Goal: Information Seeking & Learning: Check status

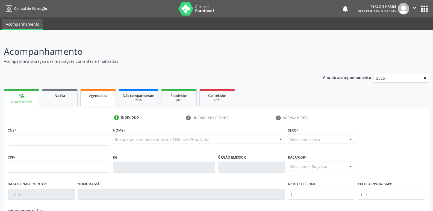
click at [113, 95] on link "Agendados" at bounding box center [98, 97] width 36 height 17
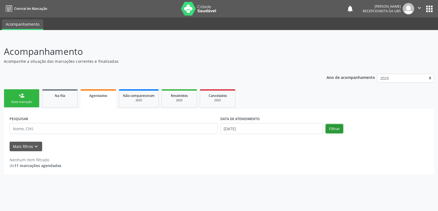
click at [332, 125] on button "Filtrar" at bounding box center [333, 128] width 17 height 9
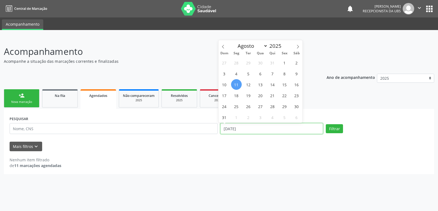
click at [312, 128] on input "[DATE]" at bounding box center [271, 128] width 103 height 11
click at [282, 62] on span "1" at bounding box center [284, 62] width 11 height 11
type input "[DATE]"
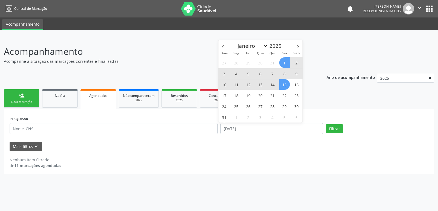
click at [285, 84] on span "15" at bounding box center [284, 84] width 11 height 11
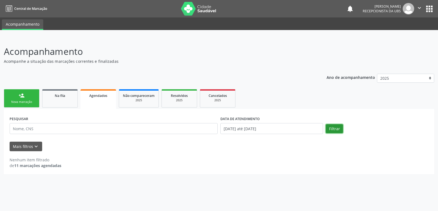
click at [335, 128] on button "Filtrar" at bounding box center [333, 128] width 17 height 9
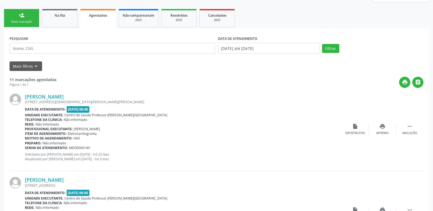
scroll to position [83, 0]
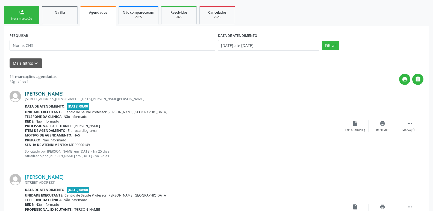
click at [51, 94] on link "[PERSON_NAME]" at bounding box center [44, 94] width 39 height 6
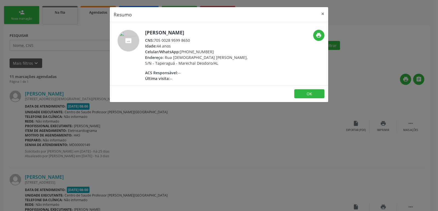
drag, startPoint x: 154, startPoint y: 40, endPoint x: 205, endPoint y: 41, distance: 51.4
click at [205, 41] on div "CNS: 705 0028 9599 8650" at bounding box center [198, 40] width 106 height 6
copy div "705 0028 9599 8650"
click at [202, 125] on div "Resumo × Josima da Silva CNS: 705 0028 9599 8650 Idade: 44 anos Celular/WhatsAp…" at bounding box center [219, 105] width 438 height 211
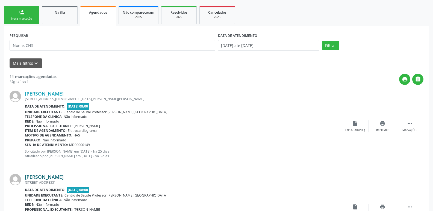
click at [53, 174] on link "[PERSON_NAME]" at bounding box center [44, 177] width 39 height 6
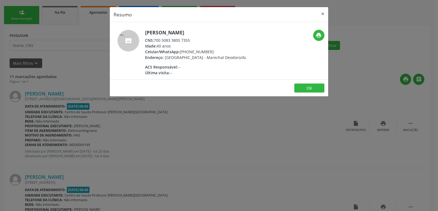
click at [176, 40] on div "CNS: 700 5083 3805 7355" at bounding box center [195, 40] width 101 height 6
click at [207, 44] on div "Idade: 40 anos" at bounding box center [195, 46] width 101 height 6
drag, startPoint x: 155, startPoint y: 39, endPoint x: 200, endPoint y: 41, distance: 45.4
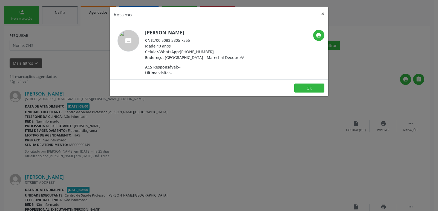
click at [200, 41] on div "CNS: 700 5083 3805 7355" at bounding box center [195, 40] width 101 height 6
copy div "700 5083 3805 7355"
click at [197, 155] on div "Resumo × Valdirene dos Santos CNS: 700 5083 3805 7355 Idade: 40 anos Celular/Wh…" at bounding box center [219, 105] width 438 height 211
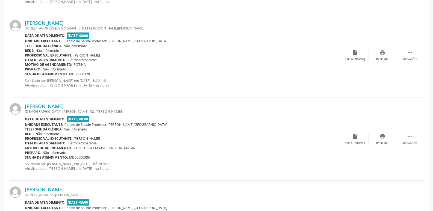
scroll to position [339, 0]
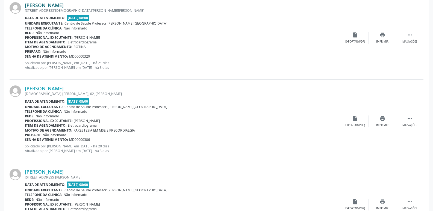
click at [63, 4] on link "[PERSON_NAME]" at bounding box center [44, 5] width 39 height 6
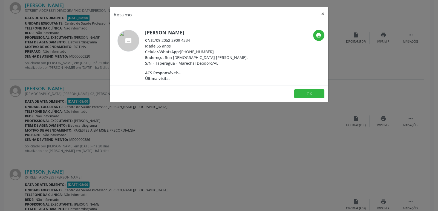
drag, startPoint x: 154, startPoint y: 39, endPoint x: 211, endPoint y: 41, distance: 56.6
click at [211, 41] on div "CNS: 709 2052 2909 4334" at bounding box center [198, 40] width 106 height 6
copy div "709 2052 2909 4334"
click at [225, 120] on div "Resumo × Joao Pereira Cavalcante CNS: 709 2052 2909 4334 Idade: 55 anos Celular…" at bounding box center [219, 105] width 438 height 211
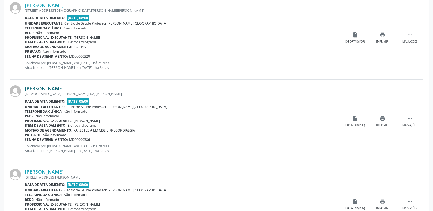
click at [64, 88] on link "[PERSON_NAME]" at bounding box center [44, 89] width 39 height 6
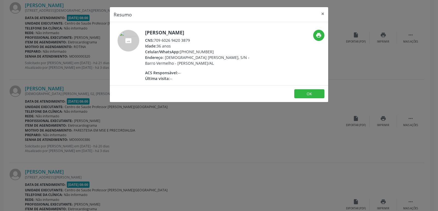
drag, startPoint x: 155, startPoint y: 40, endPoint x: 220, endPoint y: 38, distance: 64.6
click at [220, 38] on div "CNS: 709 6026 9420 3879" at bounding box center [198, 40] width 106 height 6
copy div "709 6026 9420 3879"
click at [58, 138] on div "Resumo × Claudia Rodrigues da Silva CNS: 709 6026 9420 3879 Idade: 36 anos Celu…" at bounding box center [219, 105] width 438 height 211
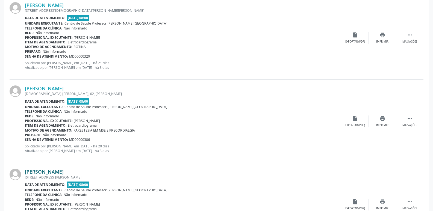
click at [64, 172] on link "[PERSON_NAME]" at bounding box center [44, 172] width 39 height 6
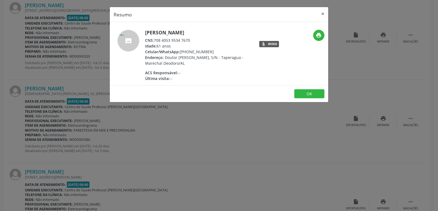
drag, startPoint x: 155, startPoint y: 40, endPoint x: 199, endPoint y: 42, distance: 44.0
click at [199, 42] on div "CNS: 708 4053 9534 7670" at bounding box center [198, 40] width 106 height 6
copy div "708 4053 9534 7670"
click at [324, 139] on div "Resumo × Ana Paula Sarmento Costa CNS: 708 4053 9534 7670 Idade: 61 anos Celula…" at bounding box center [219, 105] width 438 height 211
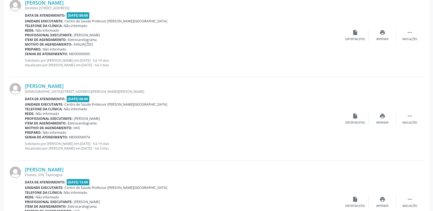
scroll to position [587, 0]
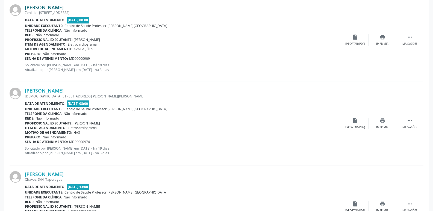
click at [64, 5] on link "[PERSON_NAME]" at bounding box center [44, 7] width 39 height 6
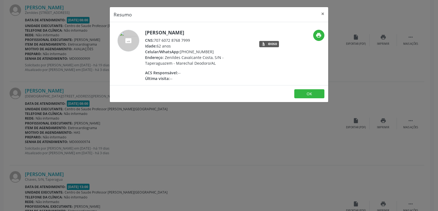
drag, startPoint x: 154, startPoint y: 40, endPoint x: 211, endPoint y: 42, distance: 57.5
click at [211, 42] on div "CNS: 707 6072 8768 7999" at bounding box center [198, 40] width 106 height 6
copy div "707 6072 8768 7999"
click at [175, 135] on div "Resumo × Maria Aparecida da Silva CNS: 707 6072 8768 7999 Idade: 62 anos Celula…" at bounding box center [219, 105] width 438 height 211
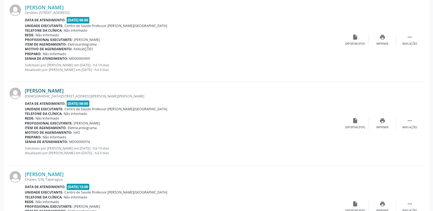
click at [64, 91] on link "[PERSON_NAME]" at bounding box center [44, 91] width 39 height 6
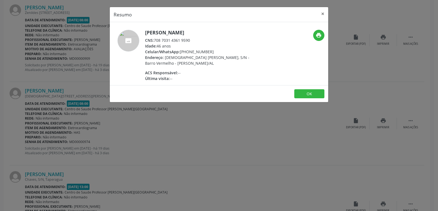
drag, startPoint x: 155, startPoint y: 41, endPoint x: 216, endPoint y: 42, distance: 61.8
click at [216, 42] on div "CNS: 708 7031 4361 9590" at bounding box center [198, 40] width 106 height 6
copy div "708 7031 4361 9590"
click at [337, 140] on div "Resumo × Laura Emilia Pereira da Cruz CNS: 708 7031 4361 9590 Idade: 46 anos Ce…" at bounding box center [219, 105] width 438 height 211
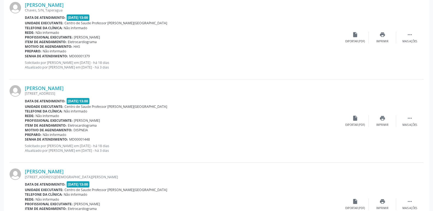
scroll to position [759, 0]
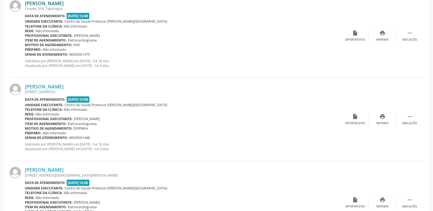
click at [56, 4] on link "[PERSON_NAME]" at bounding box center [44, 3] width 39 height 6
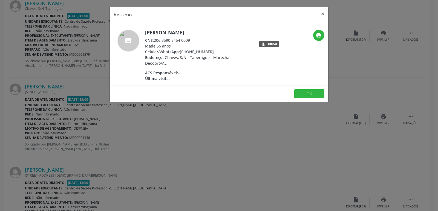
drag, startPoint x: 154, startPoint y: 40, endPoint x: 197, endPoint y: 39, distance: 42.9
click at [197, 39] on div "CNS: 206 3590 8454 0009" at bounding box center [198, 40] width 106 height 6
copy div "206 3590 8454 0009"
click at [166, 113] on div "Resumo × Antonia dos Santos Silva CNS: 206 3590 8454 0009 Idade: 66 anos Celula…" at bounding box center [219, 105] width 438 height 211
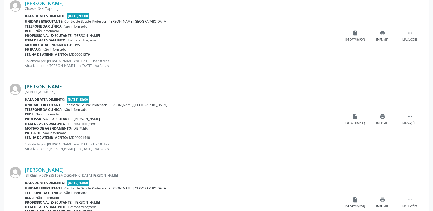
click at [64, 84] on link "[PERSON_NAME]" at bounding box center [44, 87] width 39 height 6
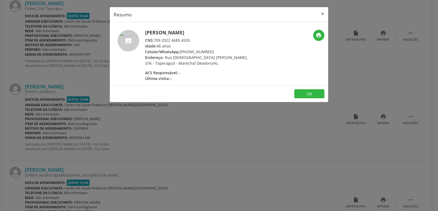
drag, startPoint x: 155, startPoint y: 39, endPoint x: 202, endPoint y: 37, distance: 47.9
click at [202, 37] on div "CNS: 709 2022 4685 4535" at bounding box center [198, 40] width 106 height 6
copy div "709 2022 4685 4535"
click at [164, 158] on div "Resumo × Vanio Vicente dos Santos CNS: 709 2022 4685 4535 Idade: 46 anos Celula…" at bounding box center [219, 105] width 438 height 211
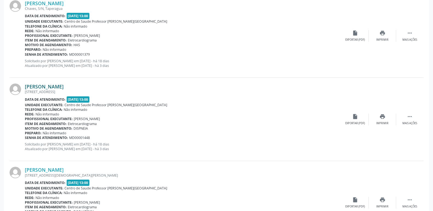
click at [64, 84] on link "[PERSON_NAME]" at bounding box center [44, 87] width 39 height 6
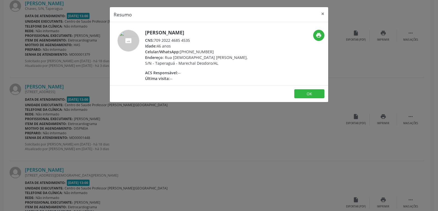
drag, startPoint x: 155, startPoint y: 40, endPoint x: 192, endPoint y: 40, distance: 37.7
click at [192, 40] on div "CNS: 709 2022 4685 4535" at bounding box center [198, 40] width 106 height 6
copy div "709 2022 4685 4535"
drag, startPoint x: 213, startPoint y: 32, endPoint x: 137, endPoint y: 34, distance: 76.3
click at [137, 34] on div "Vanio Vicente dos Santos CNS: 709 2022 4685 4535 Idade: 46 anos Celular/WhatsAp…" at bounding box center [182, 56] width 145 height 52
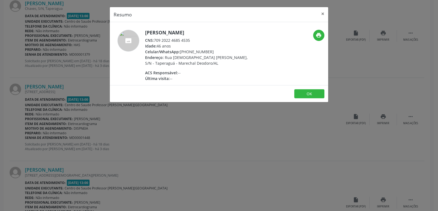
click at [156, 139] on div "Resumo × Vanio Vicente dos Santos CNS: 709 2022 4685 4535 Idade: 46 anos Celula…" at bounding box center [219, 105] width 438 height 211
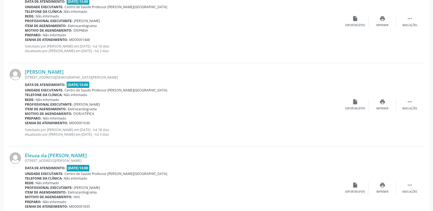
scroll to position [885, 0]
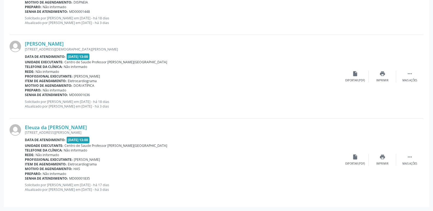
click at [78, 40] on div "Edmilson Cavalcante Pereira Rua Pergentina Pedrosa, 152, Taperaguá, Marechal De…" at bounding box center [217, 76] width 414 height 83
click at [64, 42] on link "[PERSON_NAME]" at bounding box center [44, 44] width 39 height 6
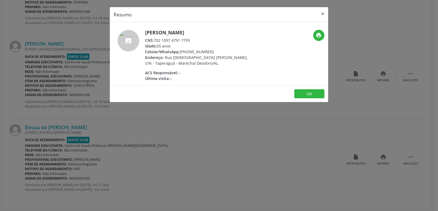
drag, startPoint x: 155, startPoint y: 40, endPoint x: 191, endPoint y: 42, distance: 36.1
click at [191, 42] on div "CNS: 702 1097 4791 7793" at bounding box center [198, 40] width 106 height 6
click at [157, 172] on div "Resumo × Edmilson Cavalcante Pereira CNS: 702 1097 4791 7793 Idade: 55 anos Cel…" at bounding box center [219, 105] width 438 height 211
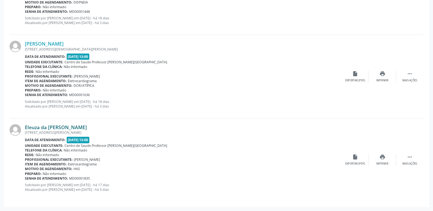
click at [44, 126] on link "Eleuza da [PERSON_NAME]" at bounding box center [56, 127] width 62 height 6
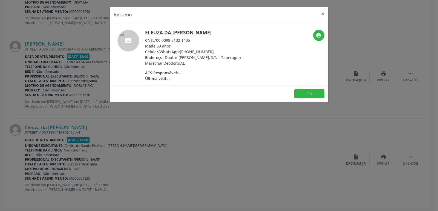
drag, startPoint x: 155, startPoint y: 40, endPoint x: 192, endPoint y: 42, distance: 37.2
click at [192, 42] on div "CNS: 700 0098 5132 1405" at bounding box center [198, 40] width 106 height 6
click at [81, 67] on div "Resumo × Eleuza da Costa CNS: 700 0098 5132 1405 Idade: 59 anos Celular/WhatsAp…" at bounding box center [219, 105] width 438 height 211
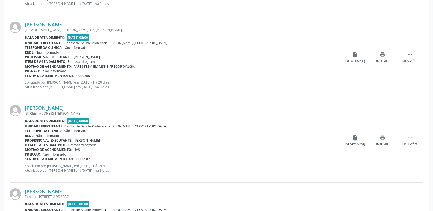
scroll to position [0, 0]
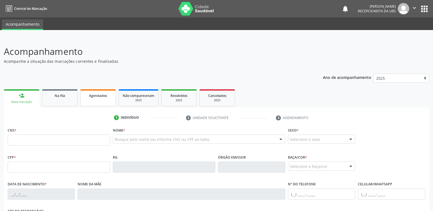
click at [97, 97] on span "Agendados" at bounding box center [98, 96] width 18 height 5
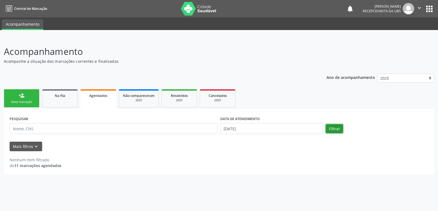
click at [334, 128] on button "Filtrar" at bounding box center [333, 128] width 17 height 9
click at [287, 124] on input "[DATE]" at bounding box center [271, 128] width 103 height 11
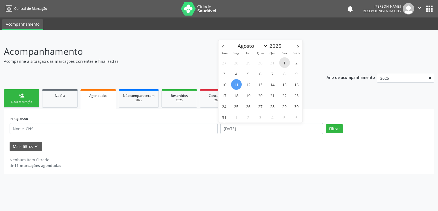
click at [285, 66] on span "1" at bounding box center [284, 62] width 11 height 11
type input "[DATE]"
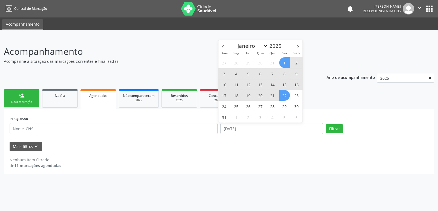
click at [286, 97] on span "22" at bounding box center [284, 95] width 11 height 11
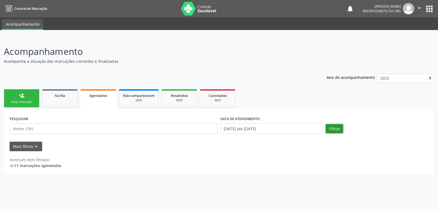
click at [333, 129] on button "Filtrar" at bounding box center [333, 128] width 17 height 9
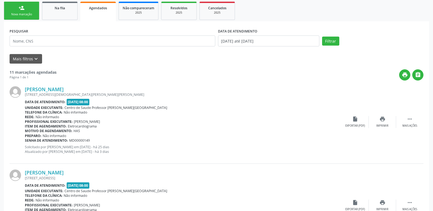
scroll to position [104, 0]
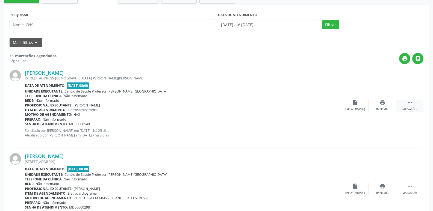
click at [413, 104] on icon "" at bounding box center [410, 103] width 6 height 6
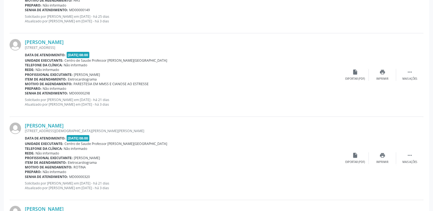
scroll to position [0, 0]
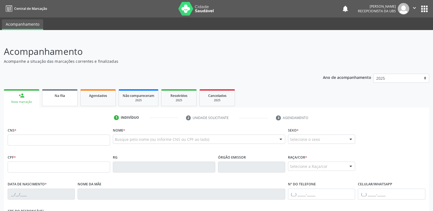
click at [67, 100] on link "Na fila" at bounding box center [60, 97] width 36 height 17
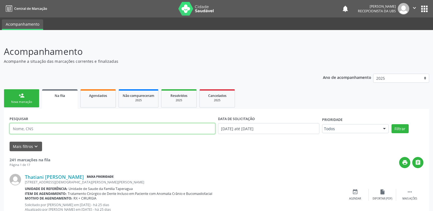
click at [103, 130] on input "text" at bounding box center [113, 128] width 206 height 11
paste input "700001308306304"
type input "700001308306304"
click at [392, 124] on button "Filtrar" at bounding box center [400, 128] width 17 height 9
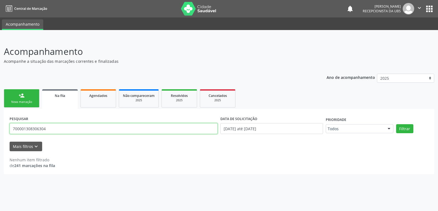
click at [103, 130] on input "700001308306304" at bounding box center [114, 128] width 208 height 11
paste input "700001308306304"
type input "700001308306304"
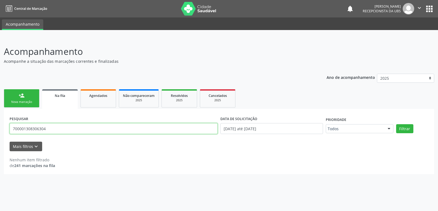
click at [396, 124] on button "Filtrar" at bounding box center [404, 128] width 17 height 9
click at [62, 130] on input "700001308306304" at bounding box center [114, 128] width 208 height 11
click at [153, 66] on div "Acompanhamento Acompanhe a situação das marcações correntes e finalizadas Relat…" at bounding box center [219, 110] width 430 height 130
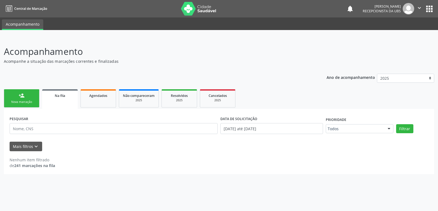
drag, startPoint x: 153, startPoint y: 66, endPoint x: 201, endPoint y: 40, distance: 54.5
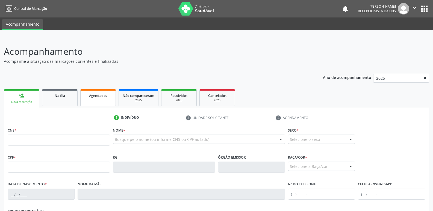
click at [91, 103] on link "Agendados" at bounding box center [98, 97] width 36 height 17
click at [100, 94] on span "Agendados" at bounding box center [98, 96] width 18 height 5
select select "7"
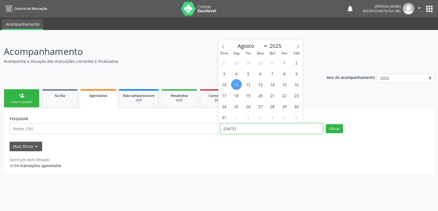
click at [293, 125] on input "[DATE]" at bounding box center [271, 128] width 103 height 11
click at [284, 66] on span "1" at bounding box center [284, 62] width 11 height 11
type input "[DATE]"
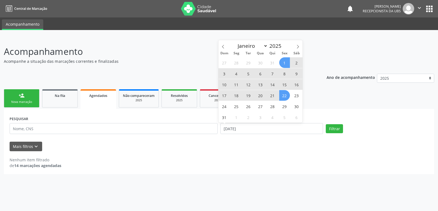
click at [285, 94] on span "22" at bounding box center [284, 95] width 11 height 11
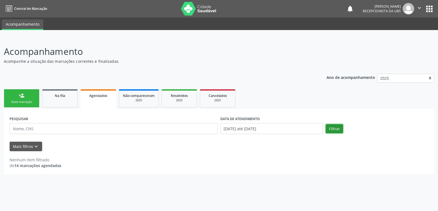
click at [333, 127] on button "Filtrar" at bounding box center [333, 128] width 17 height 9
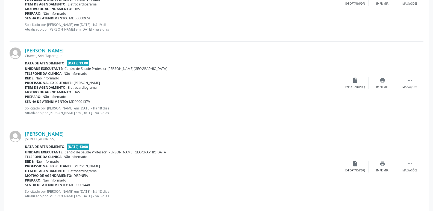
scroll to position [658, 0]
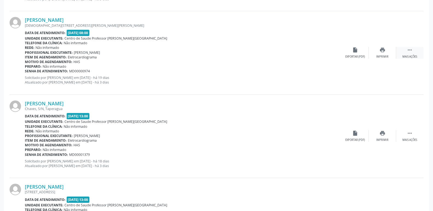
click at [409, 49] on icon "" at bounding box center [410, 50] width 6 height 6
click at [325, 51] on icon "print" at bounding box center [328, 50] width 6 height 6
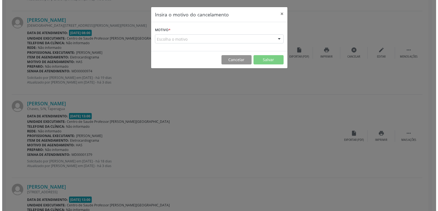
scroll to position [177, 0]
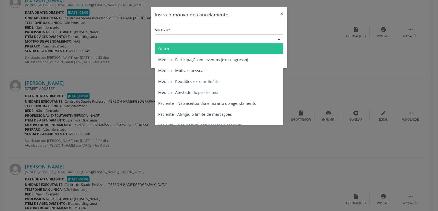
click at [254, 38] on div "Escolha o motivo" at bounding box center [219, 38] width 129 height 9
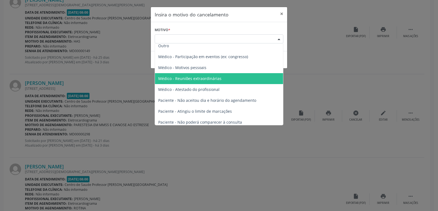
scroll to position [3, 0]
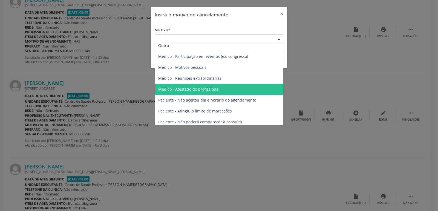
drag, startPoint x: 273, startPoint y: 103, endPoint x: 280, endPoint y: 85, distance: 19.6
click at [280, 85] on div "Outro Médico - Participação em eventos (ex: congresso) Médico - Motivos pessoai…" at bounding box center [219, 84] width 129 height 82
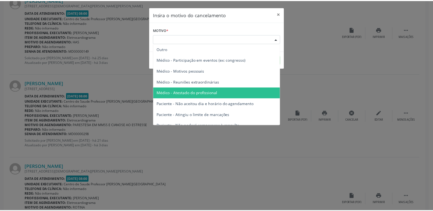
scroll to position [28, 0]
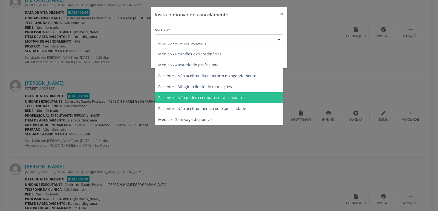
click at [230, 96] on span "Paciente - Não poderá comparecer à consulta" at bounding box center [200, 97] width 84 height 5
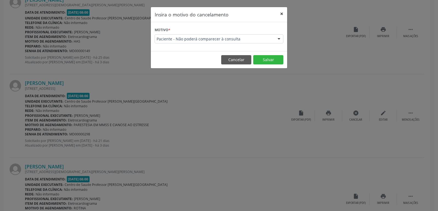
click at [281, 12] on button "×" at bounding box center [281, 13] width 11 height 13
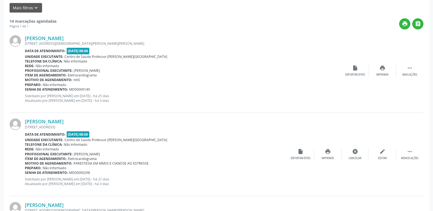
scroll to position [128, 0]
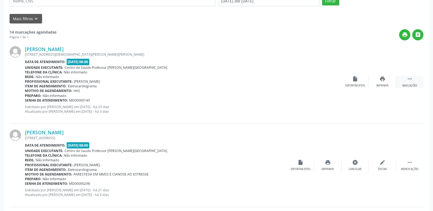
click at [408, 83] on div " Mais ações" at bounding box center [410, 82] width 27 height 12
click at [328, 78] on icon "print" at bounding box center [328, 79] width 6 height 6
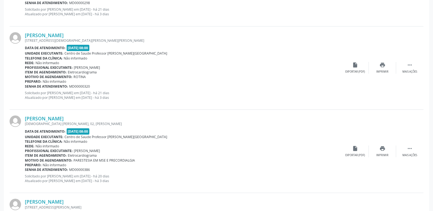
scroll to position [313, 0]
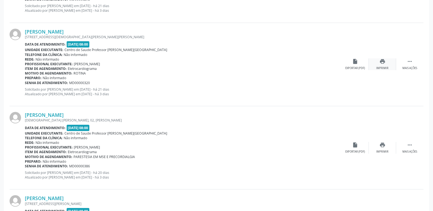
click at [384, 66] on div "Imprimir" at bounding box center [383, 68] width 12 height 4
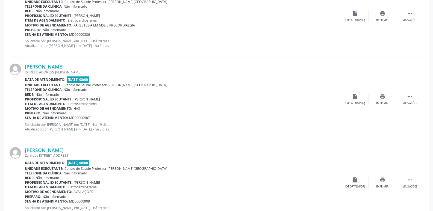
scroll to position [432, 0]
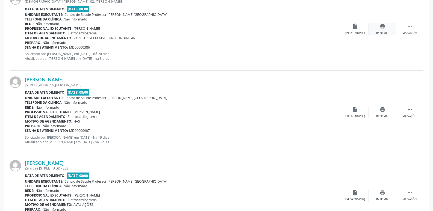
click at [384, 27] on icon "print" at bounding box center [383, 26] width 6 height 6
click at [409, 115] on div "Mais ações" at bounding box center [410, 117] width 15 height 4
click at [333, 113] on div "print Imprimir" at bounding box center [327, 113] width 27 height 12
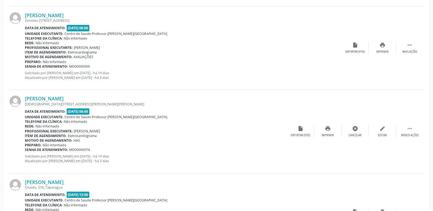
scroll to position [587, 0]
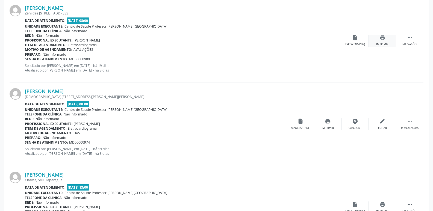
click at [383, 45] on div "Imprimir" at bounding box center [383, 45] width 12 height 4
click at [325, 125] on div "print Imprimir" at bounding box center [327, 124] width 27 height 12
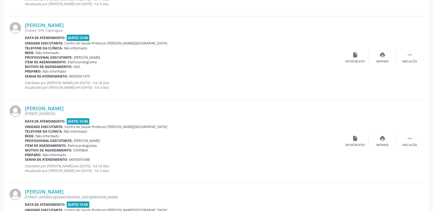
scroll to position [744, 0]
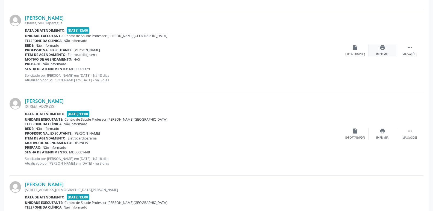
click at [378, 51] on div "print Imprimir" at bounding box center [382, 51] width 27 height 12
click at [385, 138] on div "Imprimir" at bounding box center [383, 138] width 12 height 4
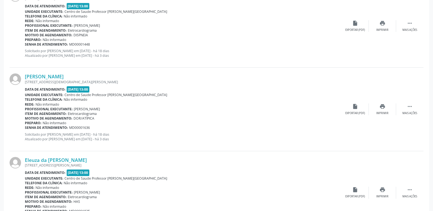
scroll to position [861, 0]
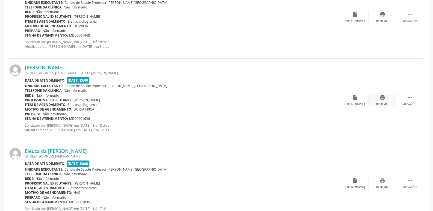
click at [388, 99] on div "print Imprimir" at bounding box center [382, 101] width 27 height 12
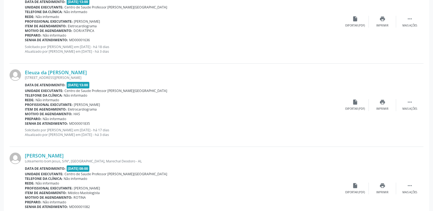
scroll to position [951, 0]
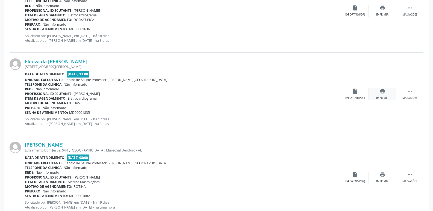
click at [383, 90] on icon "print" at bounding box center [383, 91] width 6 height 6
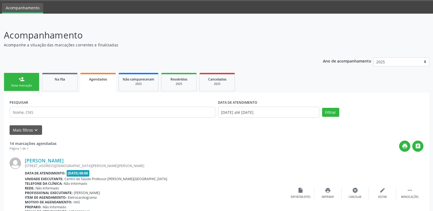
scroll to position [14, 0]
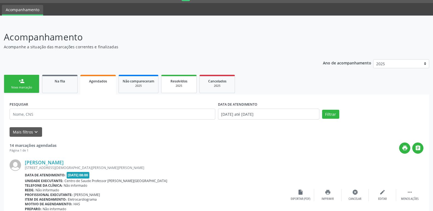
click at [191, 92] on link "Resolvidos 2025" at bounding box center [179, 84] width 36 height 18
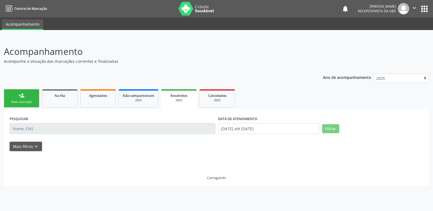
scroll to position [0, 0]
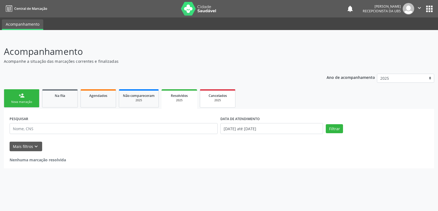
click at [225, 98] on span "Cancelados" at bounding box center [217, 96] width 18 height 5
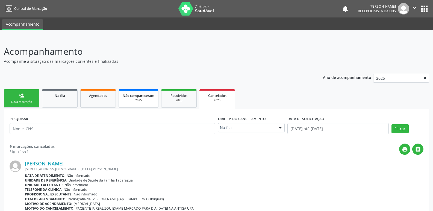
click at [145, 100] on div "2025" at bounding box center [139, 100] width 32 height 4
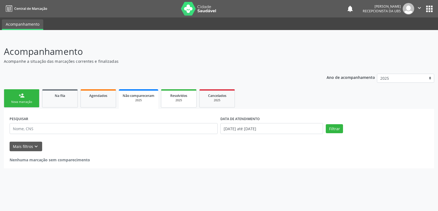
click at [180, 92] on link "Resolvidos 2025" at bounding box center [179, 98] width 36 height 18
click at [106, 101] on link "Agendados" at bounding box center [98, 98] width 36 height 18
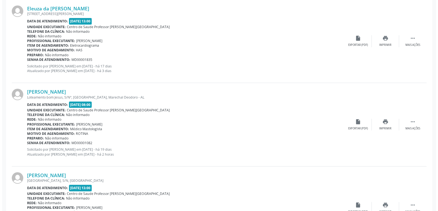
scroll to position [1006, 0]
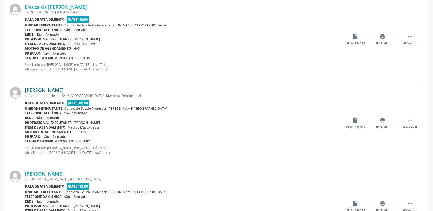
click at [64, 91] on link "[PERSON_NAME]" at bounding box center [44, 90] width 39 height 6
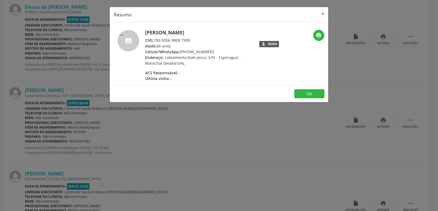
drag, startPoint x: 155, startPoint y: 40, endPoint x: 205, endPoint y: 40, distance: 50.0
click at [205, 40] on div "CNS: 700 0056 9808 7908" at bounding box center [198, 40] width 106 height 6
copy div "700 0056 9808 7908"
